Goal: Information Seeking & Learning: Learn about a topic

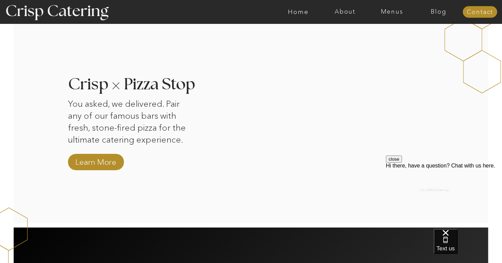
scroll to position [642, 0]
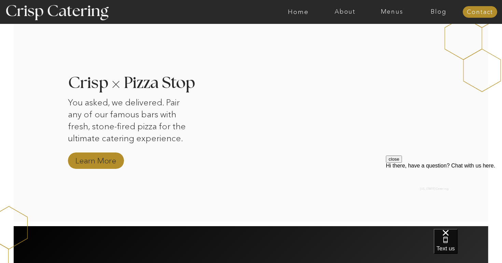
click at [103, 162] on nav "Learn More" at bounding box center [96, 161] width 46 height 12
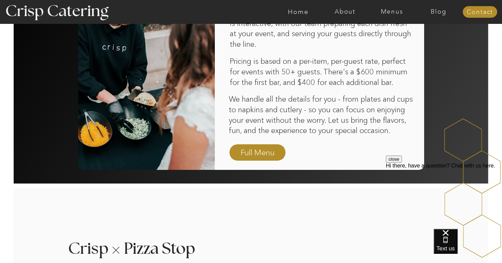
scroll to position [463, 0]
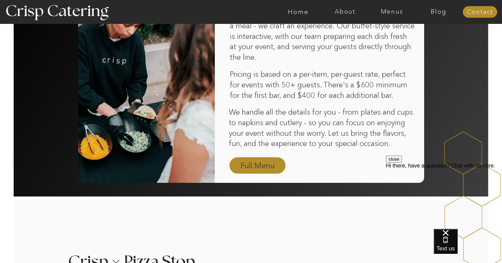
click at [258, 169] on nav "Full Menu" at bounding box center [258, 166] width 40 height 12
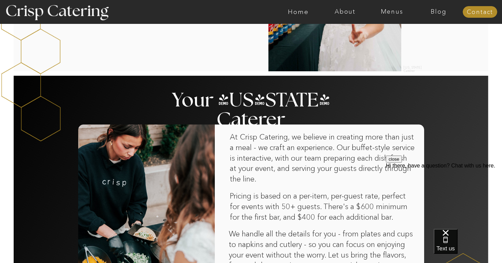
scroll to position [321, 0]
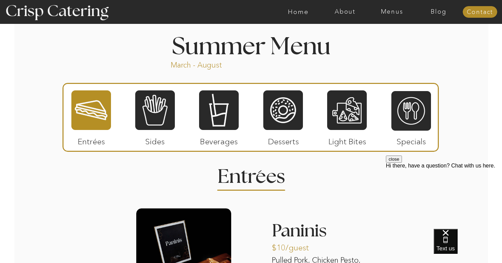
scroll to position [568, 0]
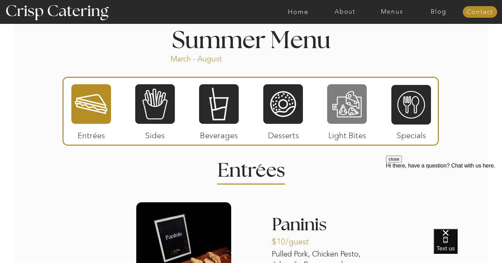
click at [333, 118] on div at bounding box center [347, 104] width 40 height 41
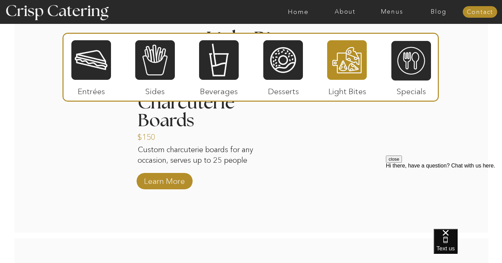
scroll to position [700, 0]
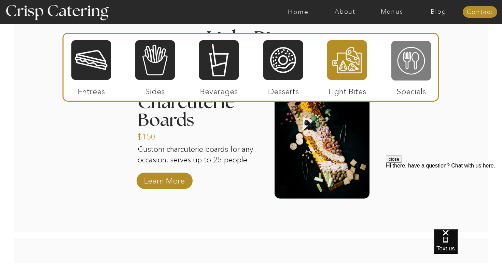
click at [392, 60] on div at bounding box center [411, 60] width 40 height 41
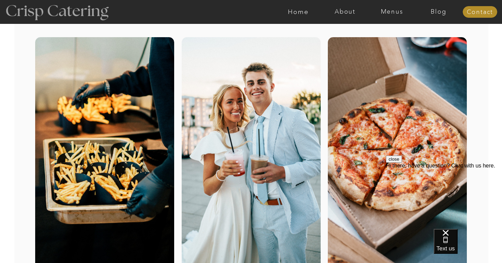
scroll to position [54, 0]
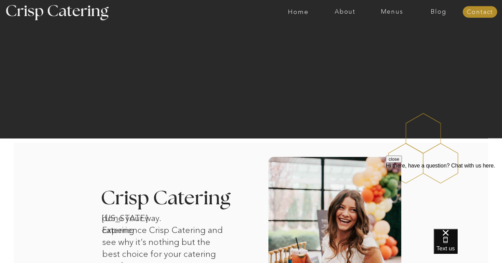
scroll to position [75, 0]
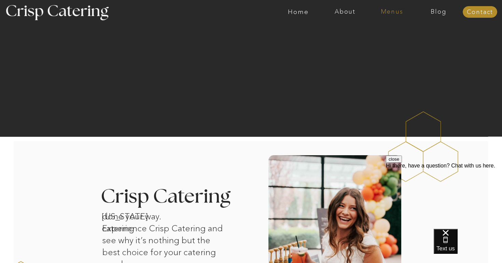
click at [392, 13] on nav "Menus" at bounding box center [391, 12] width 47 height 7
click at [377, 39] on nav "Winter (Sep-Feb)" at bounding box center [391, 40] width 56 height 6
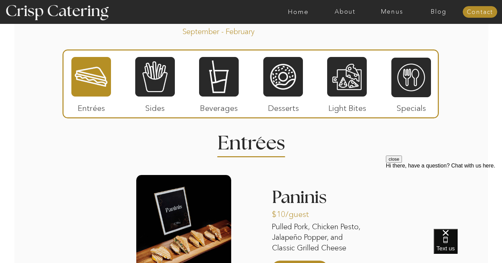
scroll to position [778, 0]
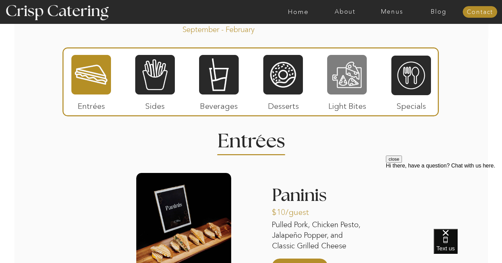
click at [357, 83] on div at bounding box center [347, 74] width 40 height 41
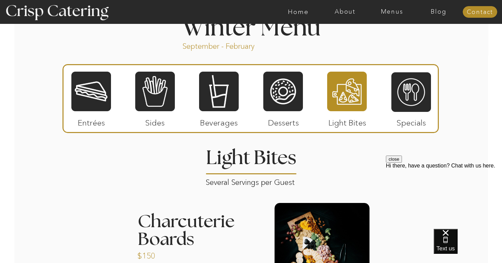
scroll to position [761, 0]
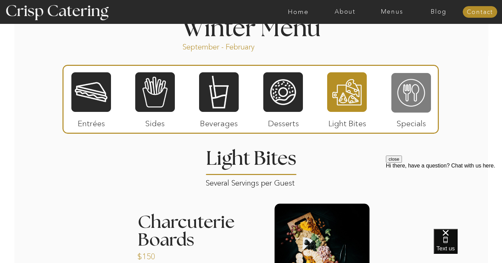
click at [413, 88] on div at bounding box center [411, 92] width 40 height 41
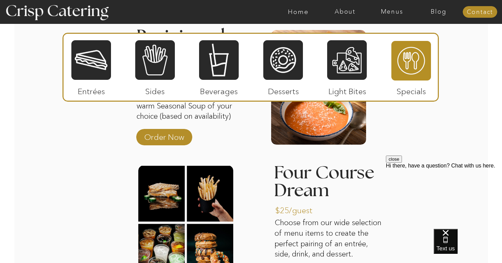
scroll to position [903, 0]
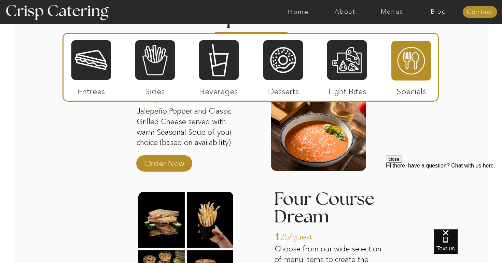
click at [102, 71] on div at bounding box center [91, 60] width 40 height 41
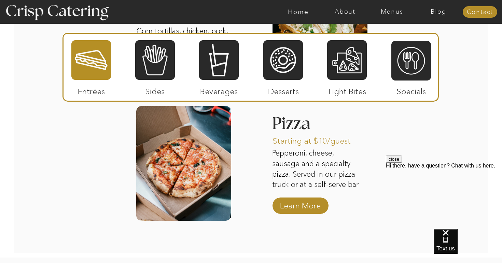
scroll to position [1165, 0]
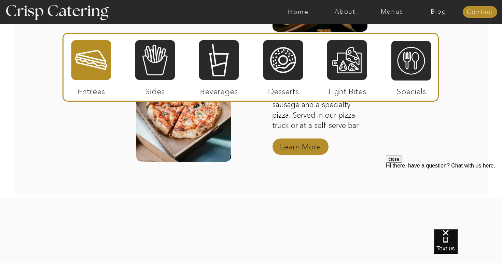
click at [297, 150] on p "Learn More" at bounding box center [300, 145] width 45 height 20
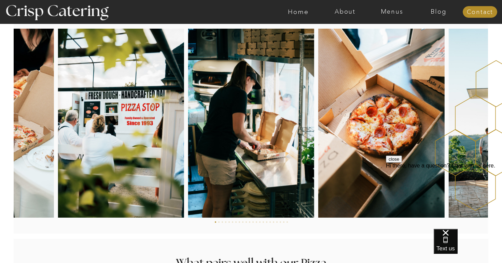
scroll to position [1032, 0]
